Goal: Task Accomplishment & Management: Manage account settings

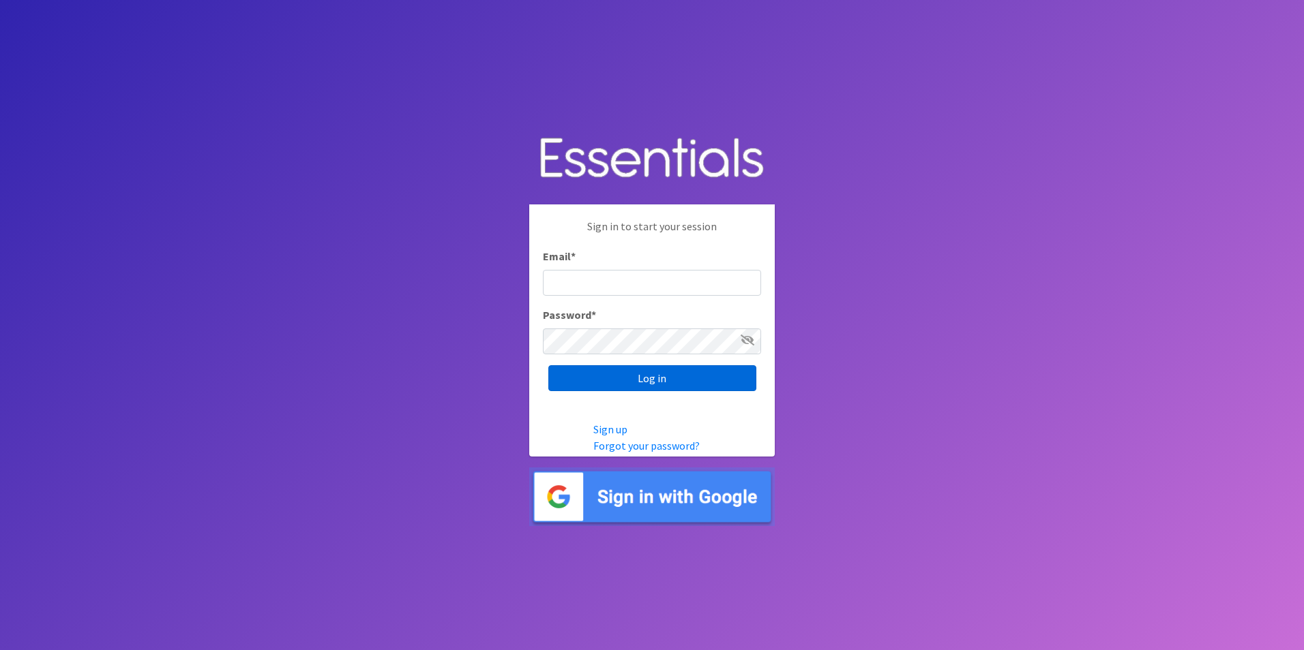
type input "Betsy.GuzmanMendoza@centralhealth.net"
click at [649, 385] on input "Log in" at bounding box center [652, 378] width 208 height 26
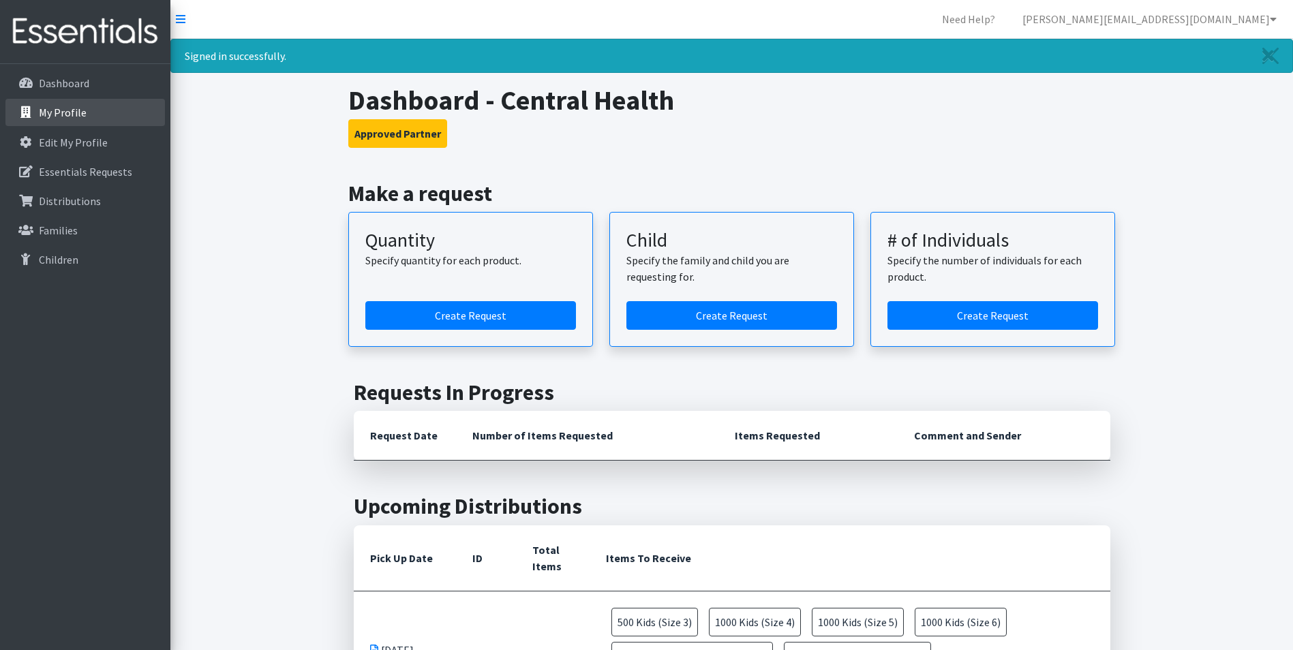
click at [98, 111] on link "My Profile" at bounding box center [85, 112] width 160 height 27
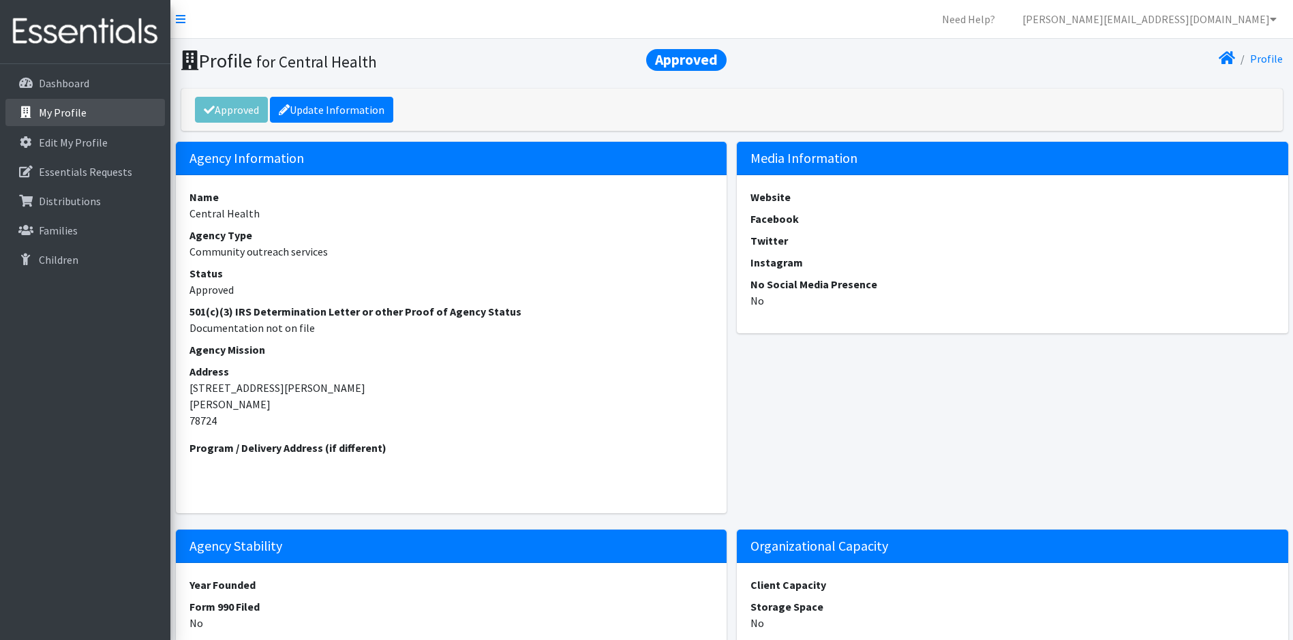
click at [69, 110] on p "My Profile" at bounding box center [63, 113] width 48 height 14
click at [52, 111] on p "My Profile" at bounding box center [63, 113] width 48 height 14
click at [69, 81] on p "Dashboard" at bounding box center [64, 83] width 50 height 14
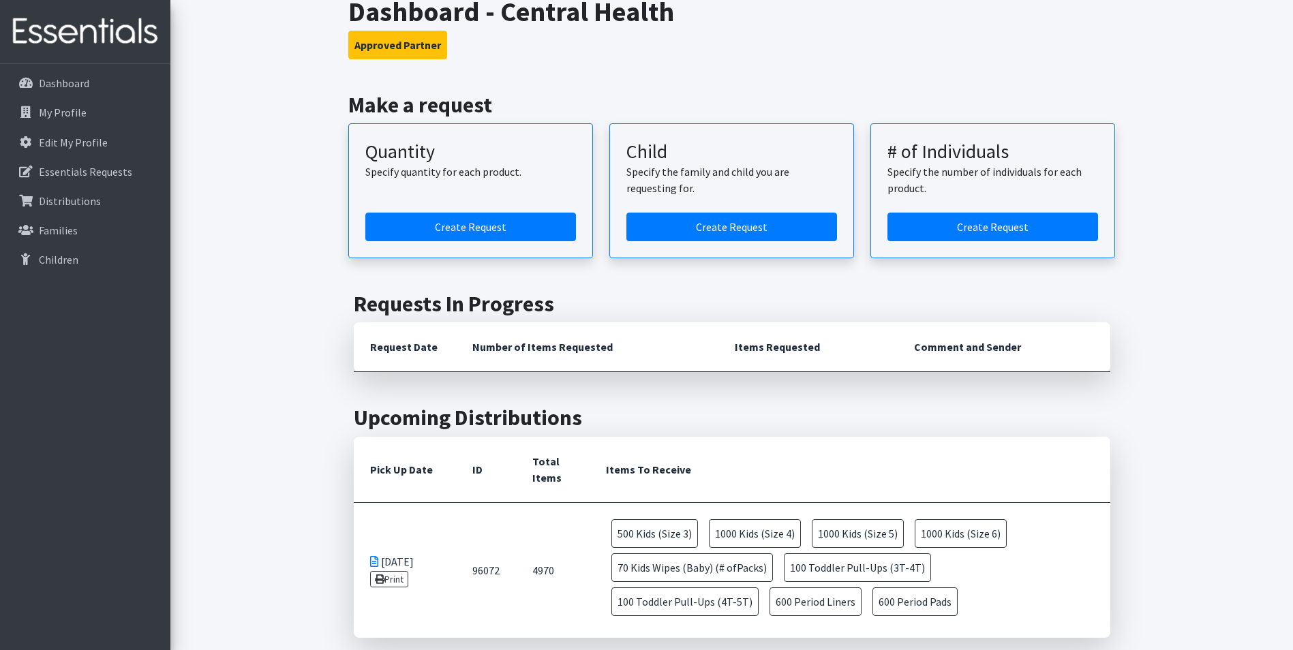
scroll to position [68, 0]
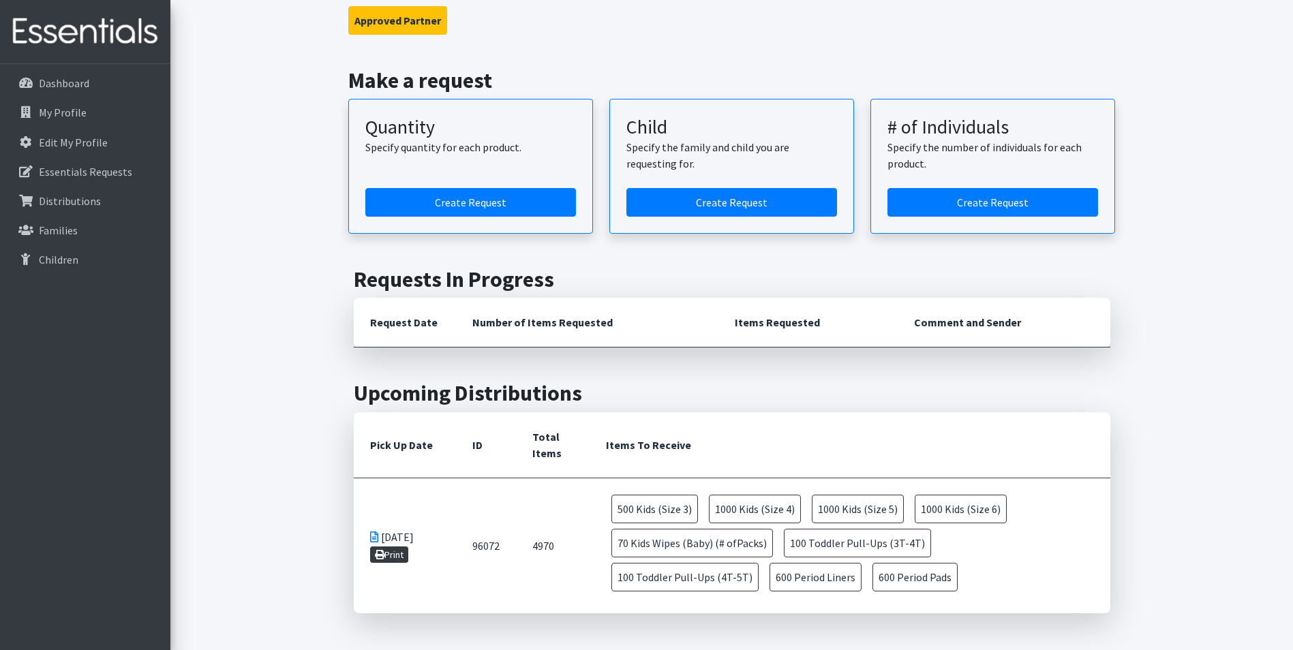
click at [395, 547] on link "Print" at bounding box center [389, 555] width 39 height 16
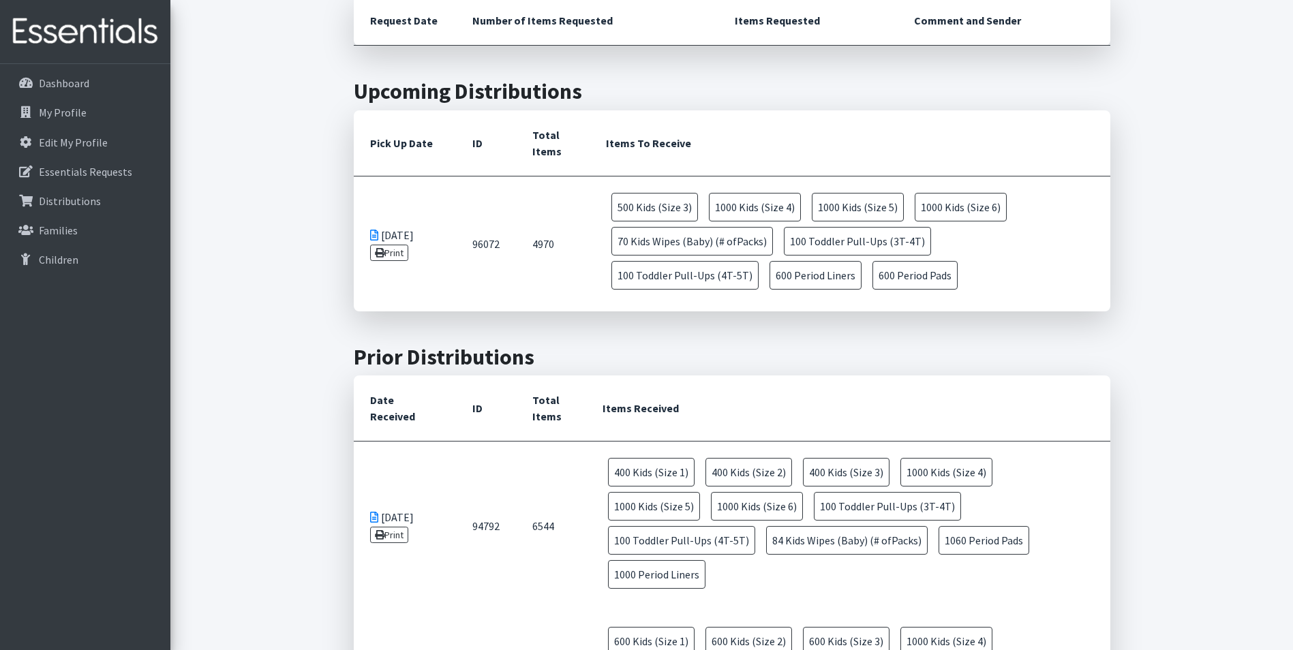
scroll to position [481, 0]
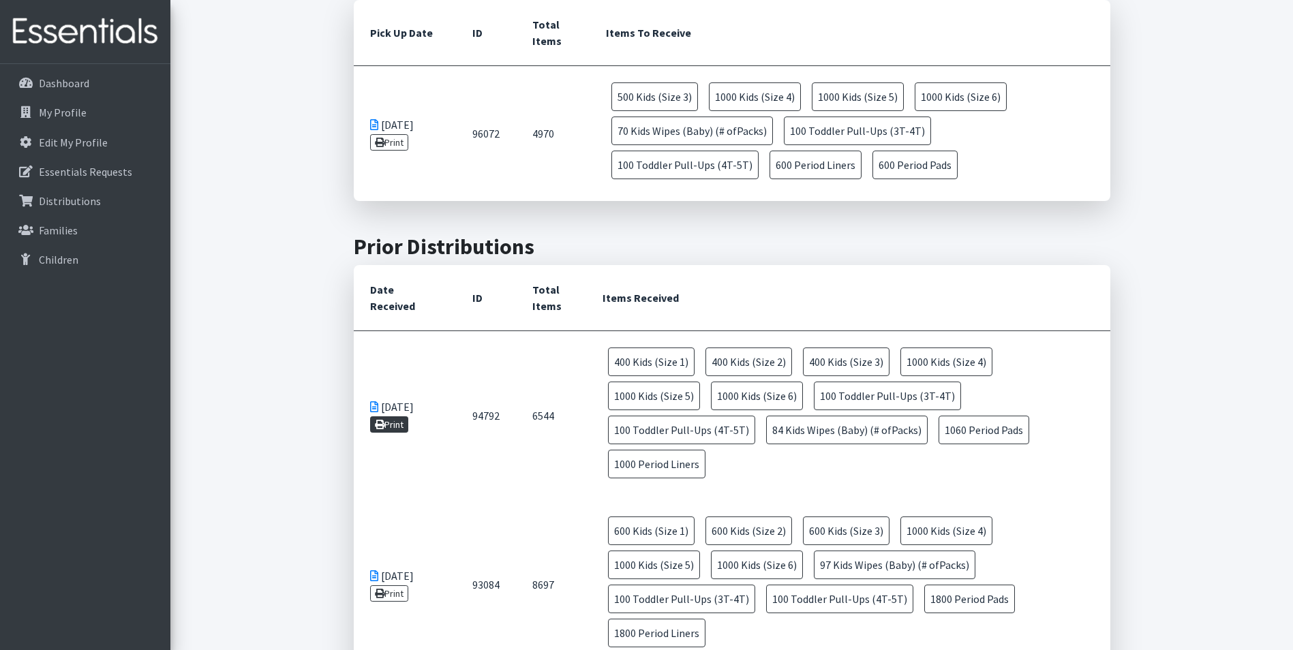
click at [393, 417] on link "Print" at bounding box center [389, 425] width 39 height 16
